Goal: Entertainment & Leisure: Consume media (video, audio)

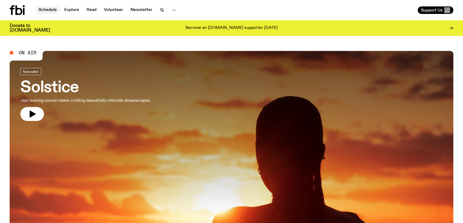
click at [52, 8] on link "Schedule" at bounding box center [47, 9] width 25 height 7
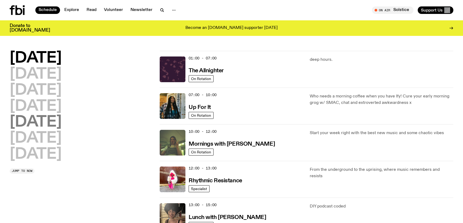
click at [32, 122] on h2 "[DATE]" at bounding box center [36, 122] width 52 height 15
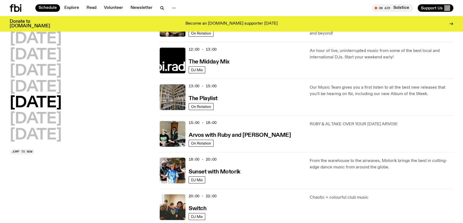
scroll to position [115, 0]
click at [216, 96] on h3 "The Playlist" at bounding box center [203, 99] width 29 height 6
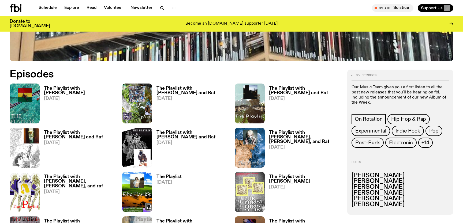
scroll to position [262, 0]
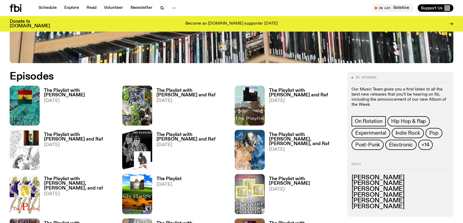
click at [71, 88] on h3 "The Playlist with [PERSON_NAME]" at bounding box center [80, 92] width 72 height 9
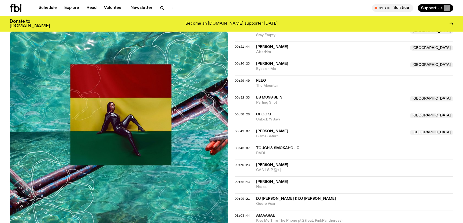
scroll to position [251, 0]
click at [303, 136] on span "Blame Saturn" at bounding box center [331, 135] width 150 height 5
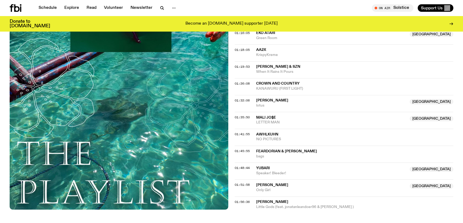
scroll to position [484, 0]
click at [239, 185] on span "01:51:58" at bounding box center [242, 184] width 15 height 4
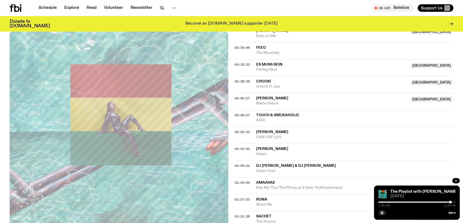
scroll to position [238, 0]
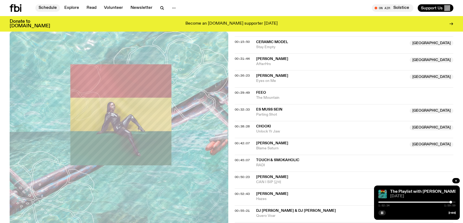
click at [47, 5] on link "Schedule" at bounding box center [47, 7] width 25 height 7
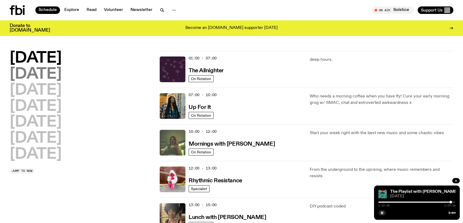
click at [49, 74] on h2 "[DATE]" at bounding box center [36, 74] width 52 height 15
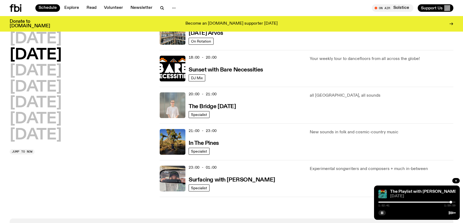
scroll to position [217, 0]
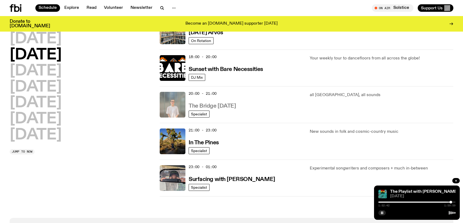
click at [234, 106] on h3 "The Bridge [DATE]" at bounding box center [212, 106] width 47 height 6
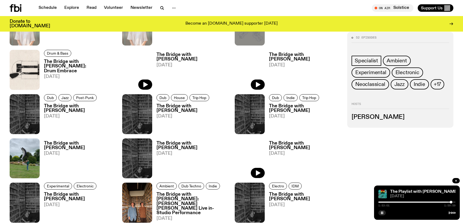
scroll to position [388, 0]
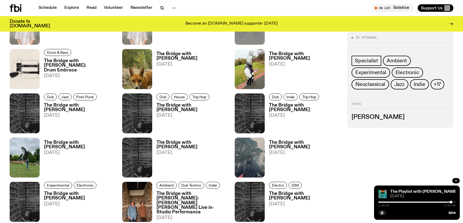
click at [219, 107] on h3 "The Bridge with [PERSON_NAME]" at bounding box center [192, 107] width 72 height 9
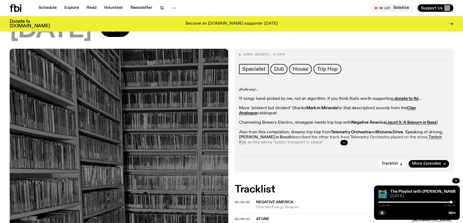
scroll to position [55, 0]
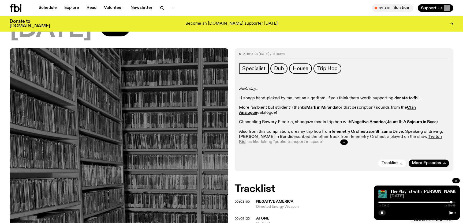
click at [345, 140] on button "button" at bounding box center [343, 142] width 7 height 5
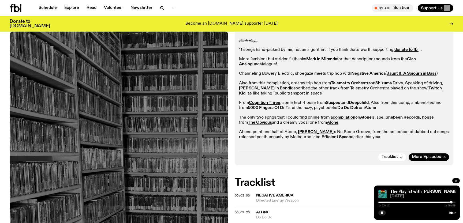
scroll to position [104, 0]
